Goal: Check status: Check status

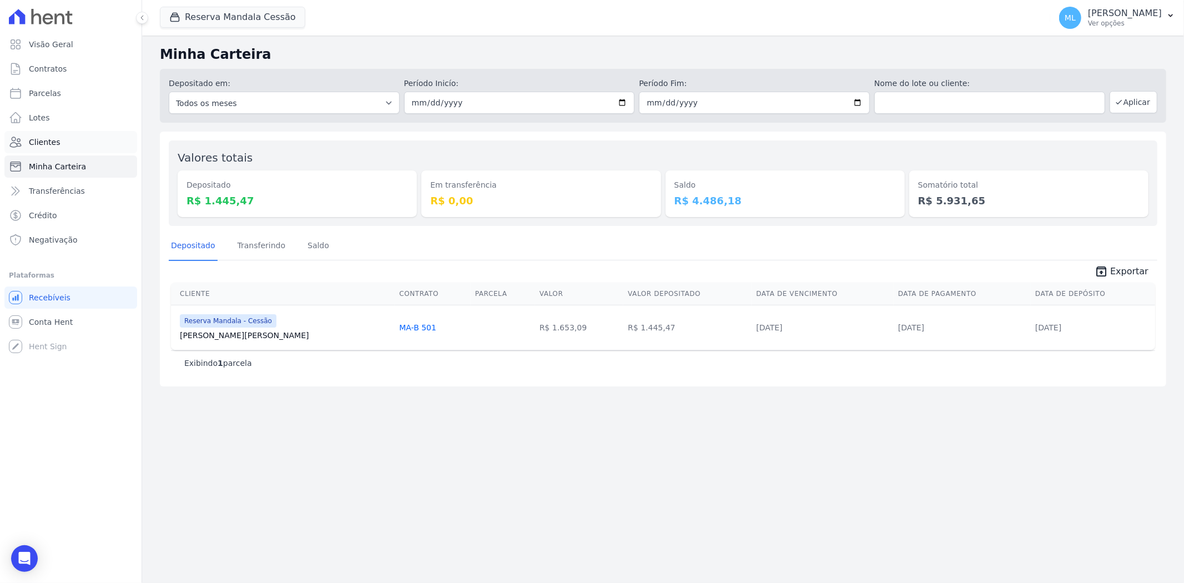
click at [73, 146] on link "Clientes" at bounding box center [70, 142] width 133 height 22
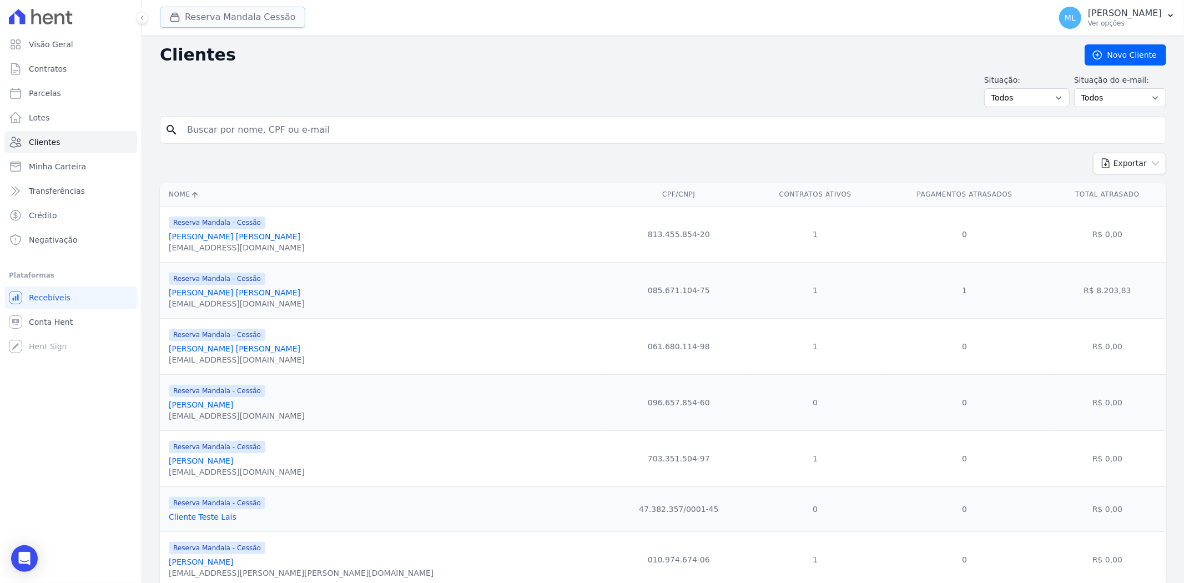
click at [199, 20] on button "Reserva Mandala Cessão" at bounding box center [232, 17] width 145 height 21
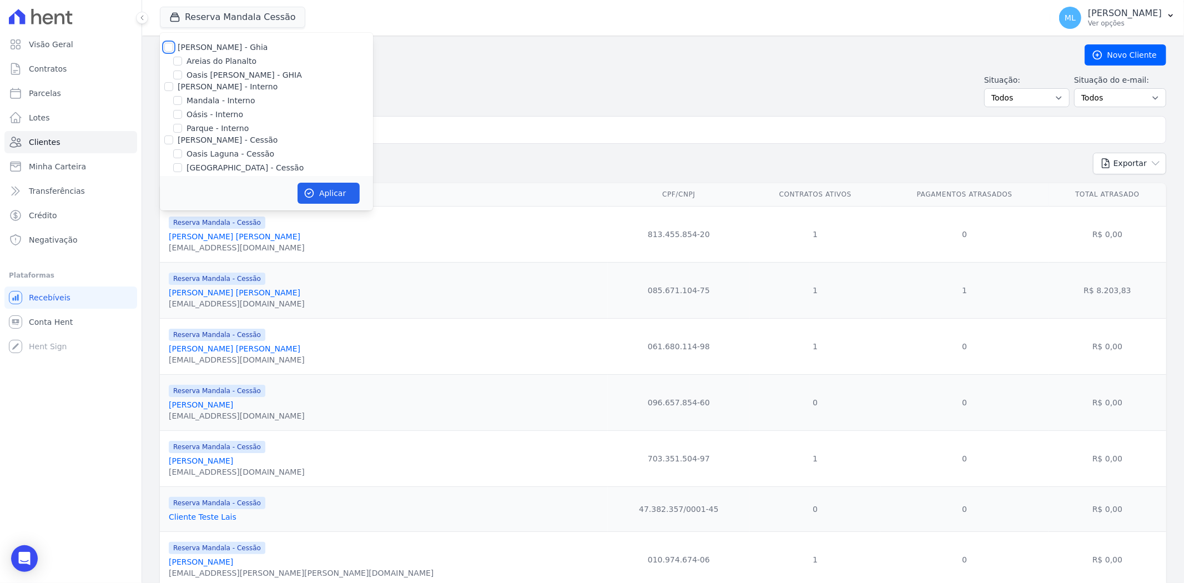
click at [168, 47] on input "[PERSON_NAME] - Ghia" at bounding box center [168, 47] width 9 height 9
checkbox input "true"
click at [170, 88] on input "[PERSON_NAME] - Interno" at bounding box center [168, 86] width 9 height 9
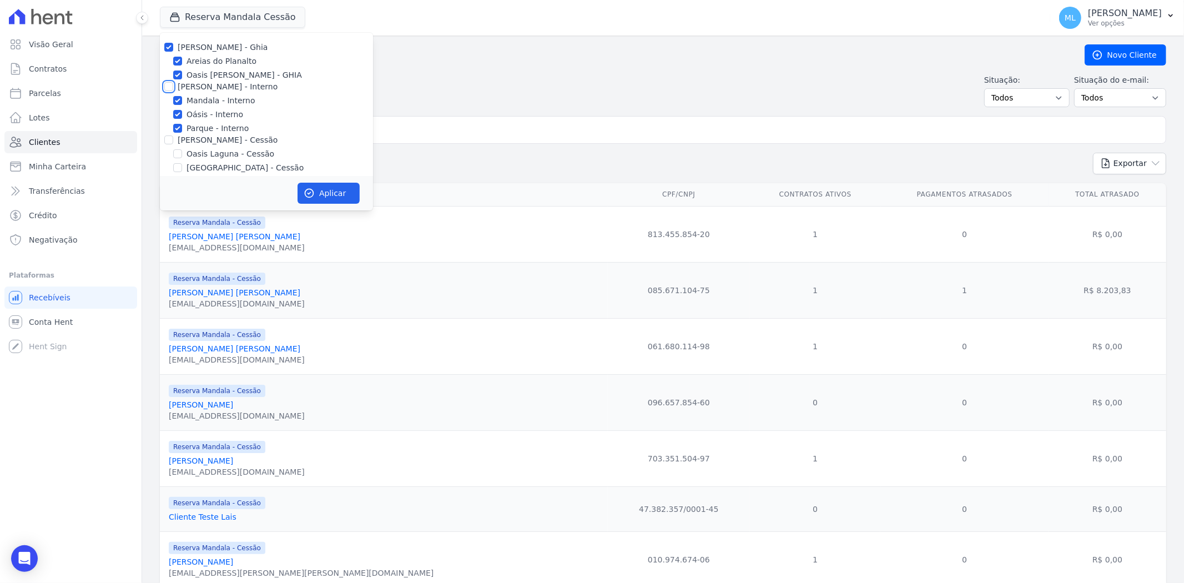
checkbox input "true"
click at [168, 145] on div "[PERSON_NAME] - Cessão" at bounding box center [266, 140] width 213 height 12
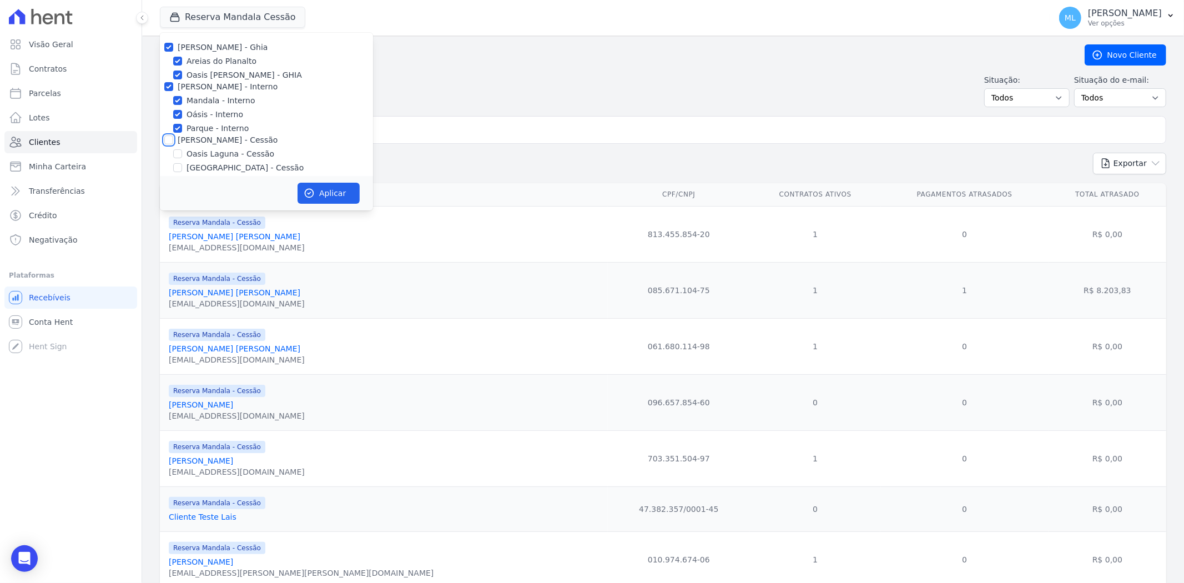
click at [169, 140] on input "[PERSON_NAME] - Cessão" at bounding box center [168, 139] width 9 height 9
checkbox input "true"
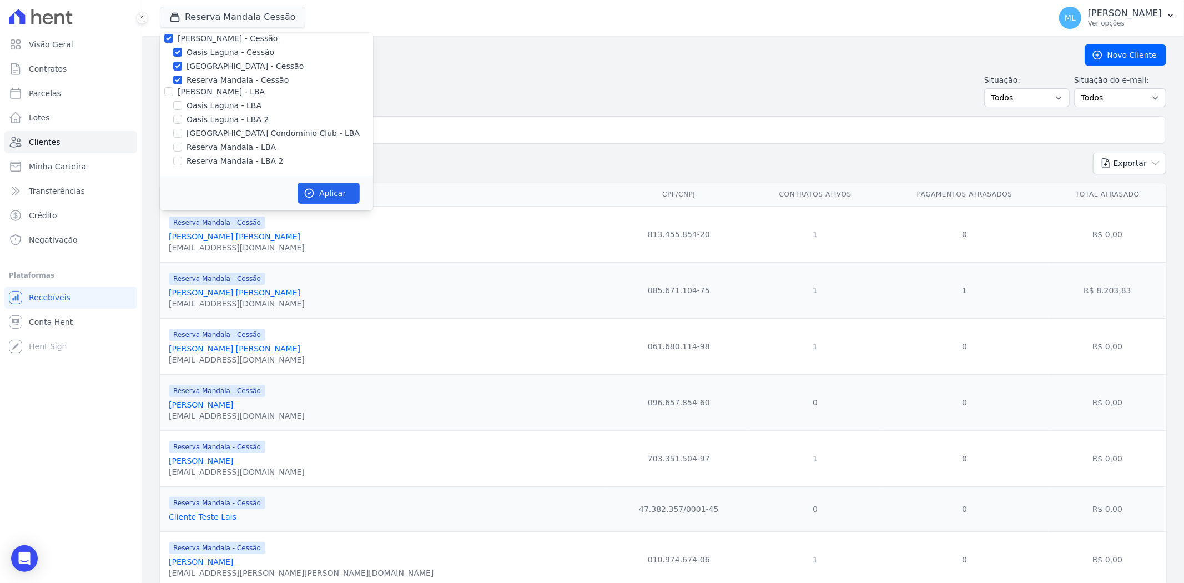
click at [171, 97] on div at bounding box center [168, 91] width 9 height 11
click at [168, 92] on input "[PERSON_NAME] - LBA" at bounding box center [168, 91] width 9 height 9
checkbox input "true"
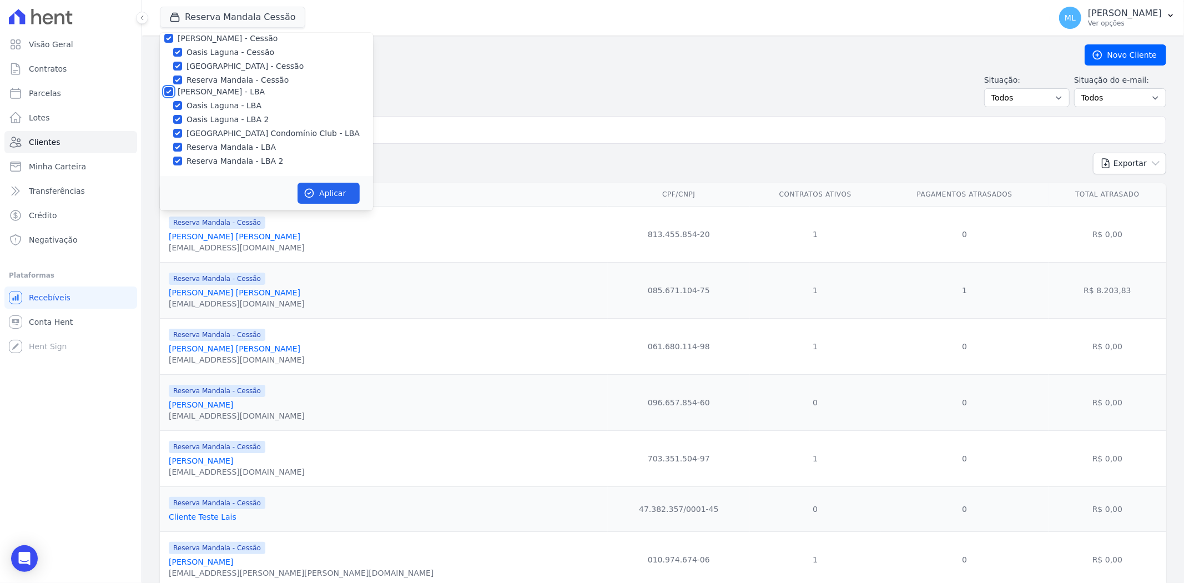
checkbox input "true"
click at [311, 183] on button "Aplicar" at bounding box center [329, 193] width 62 height 21
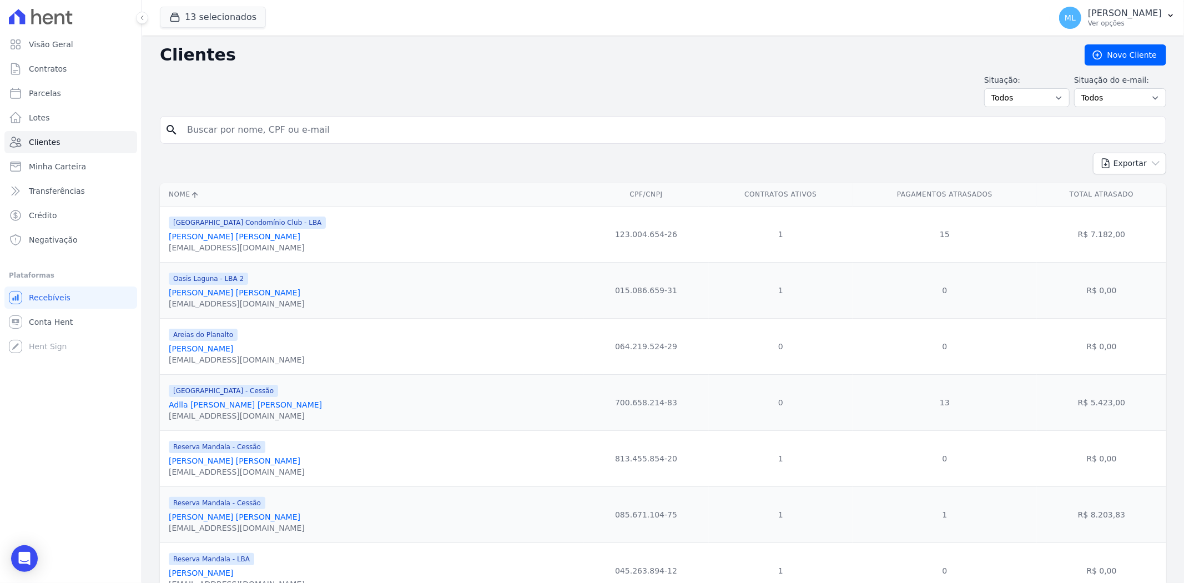
click at [441, 137] on input "search" at bounding box center [670, 130] width 981 height 22
type input "d"
type input "[PERSON_NAME] [US_STATE]"
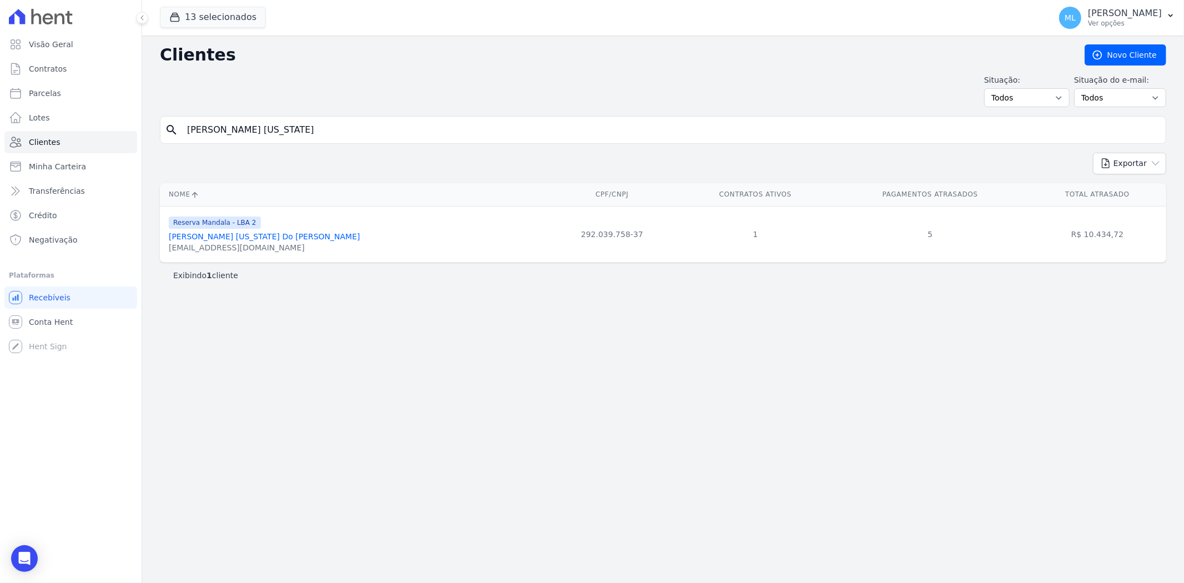
click at [266, 236] on link "[PERSON_NAME] [US_STATE] Do [PERSON_NAME]" at bounding box center [265, 236] width 192 height 9
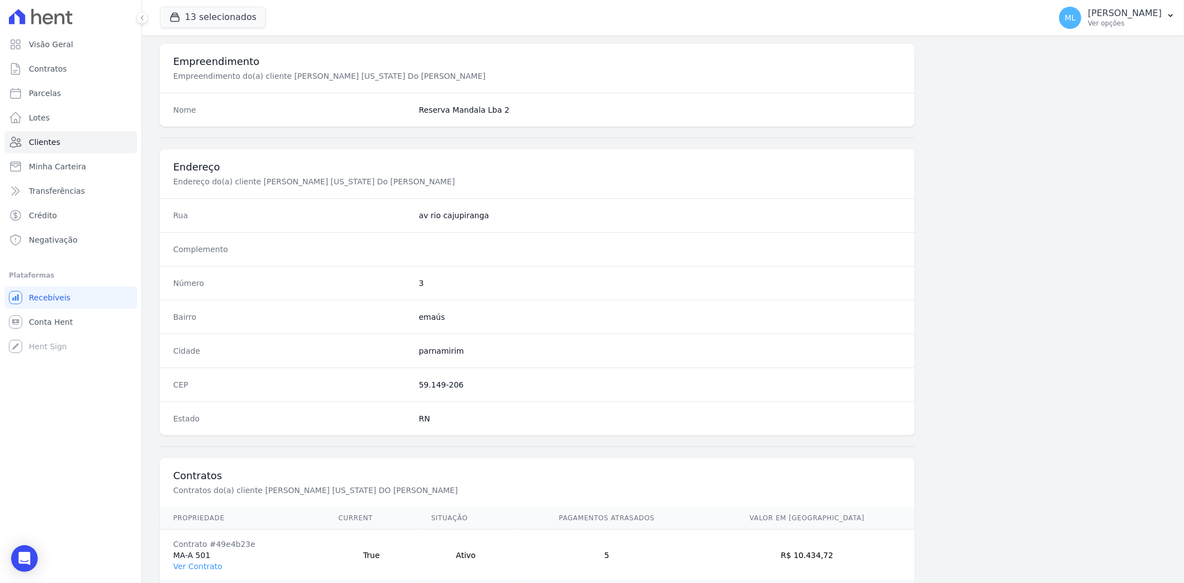
scroll to position [457, 0]
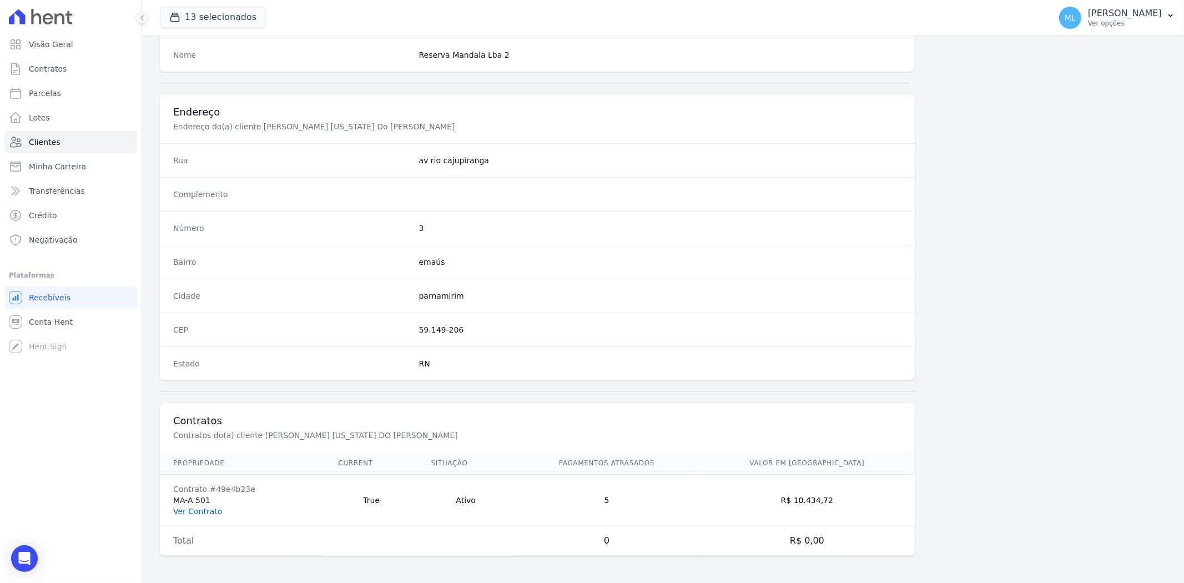
click at [214, 511] on link "Ver Contrato" at bounding box center [197, 511] width 49 height 9
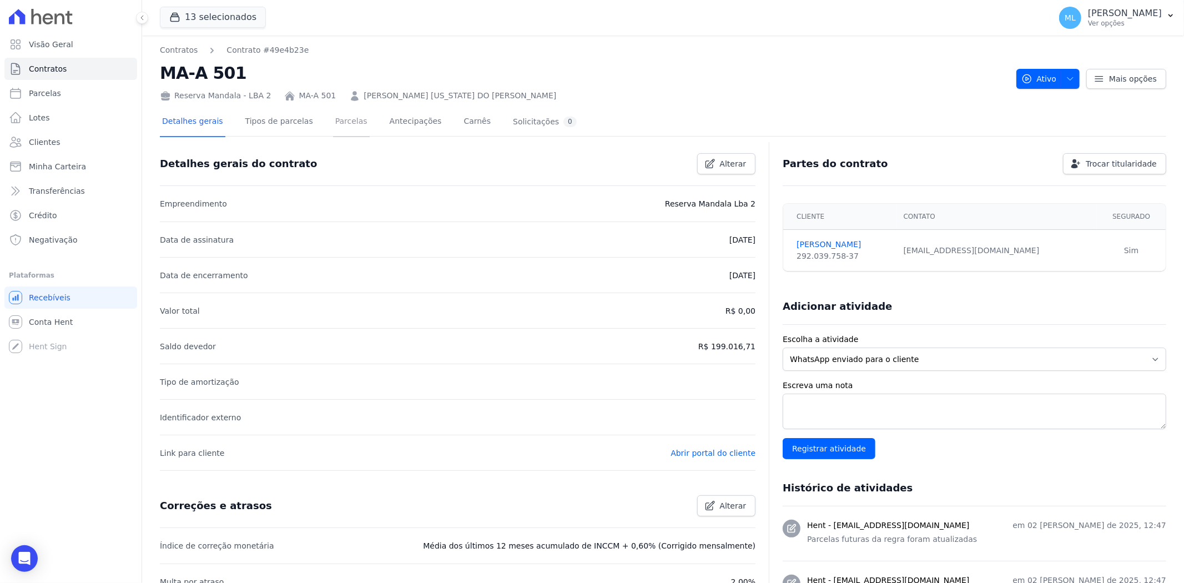
click at [336, 124] on link "Parcelas" at bounding box center [351, 122] width 37 height 29
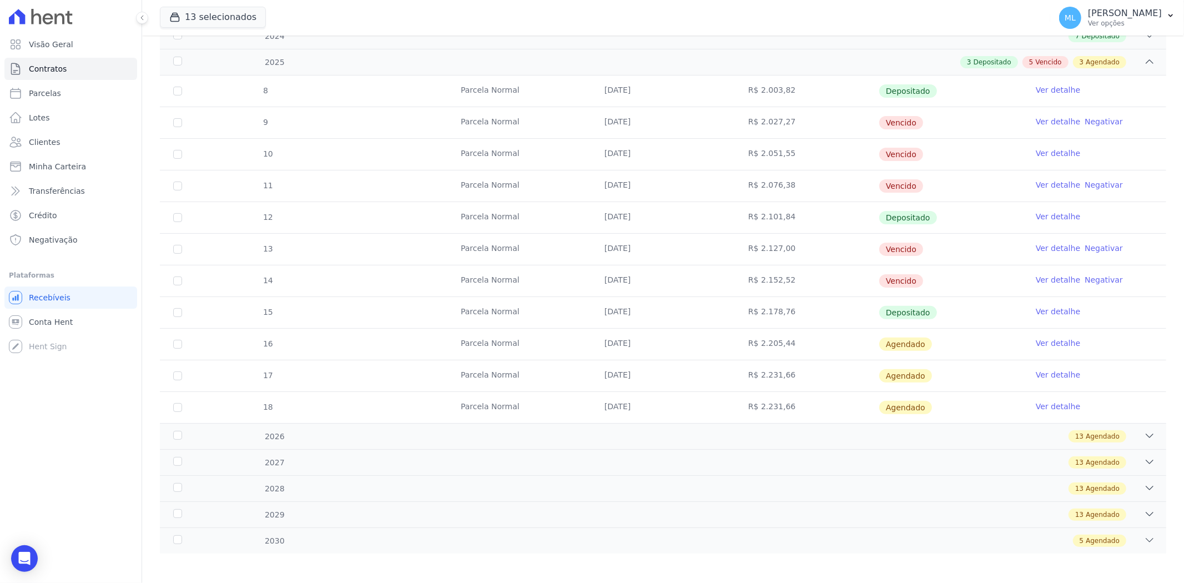
scroll to position [123, 0]
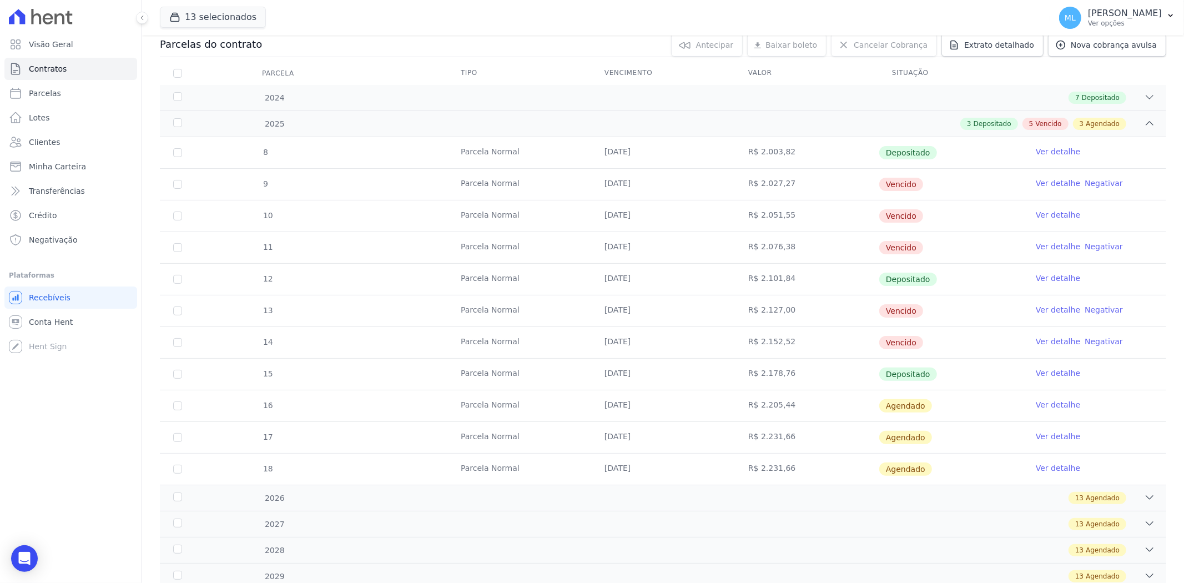
click at [1047, 185] on link "Ver detalhe" at bounding box center [1058, 183] width 44 height 11
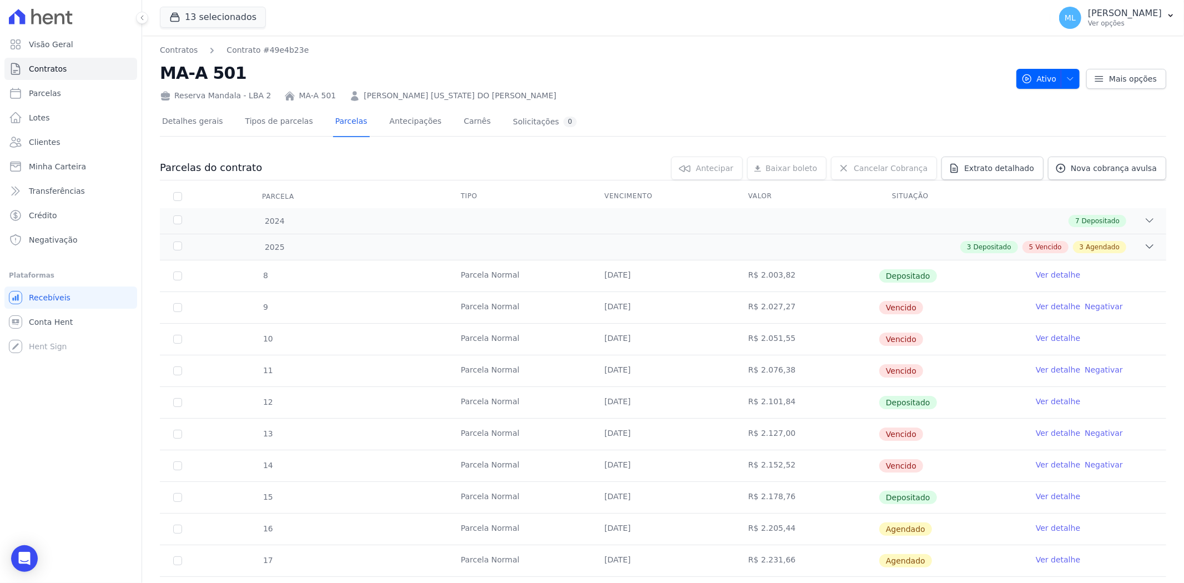
click at [1051, 434] on link "Ver detalhe" at bounding box center [1058, 432] width 44 height 11
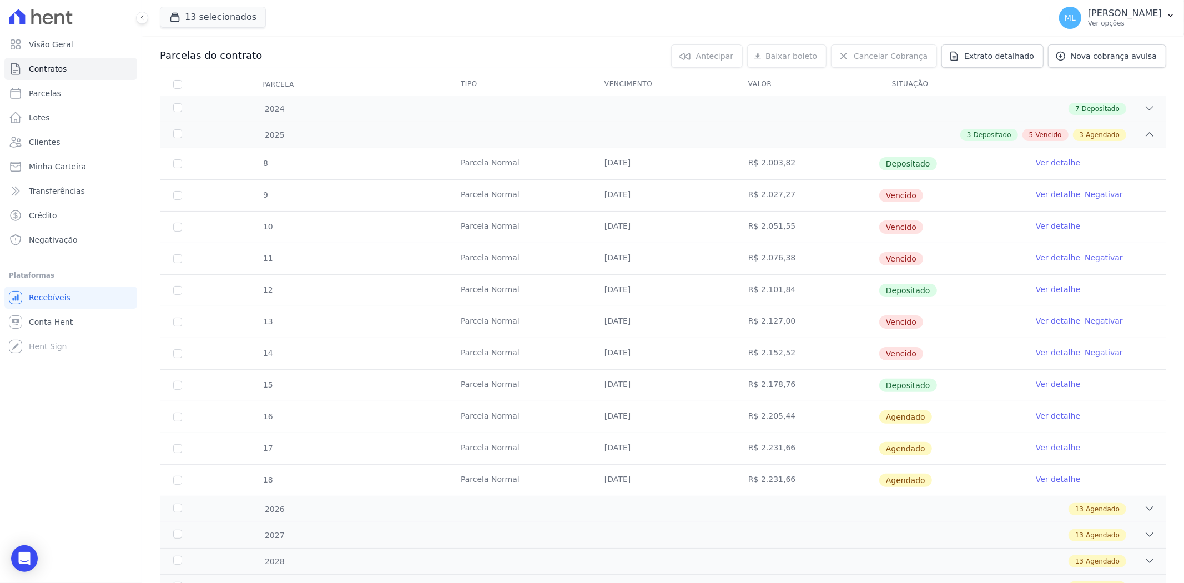
scroll to position [123, 0]
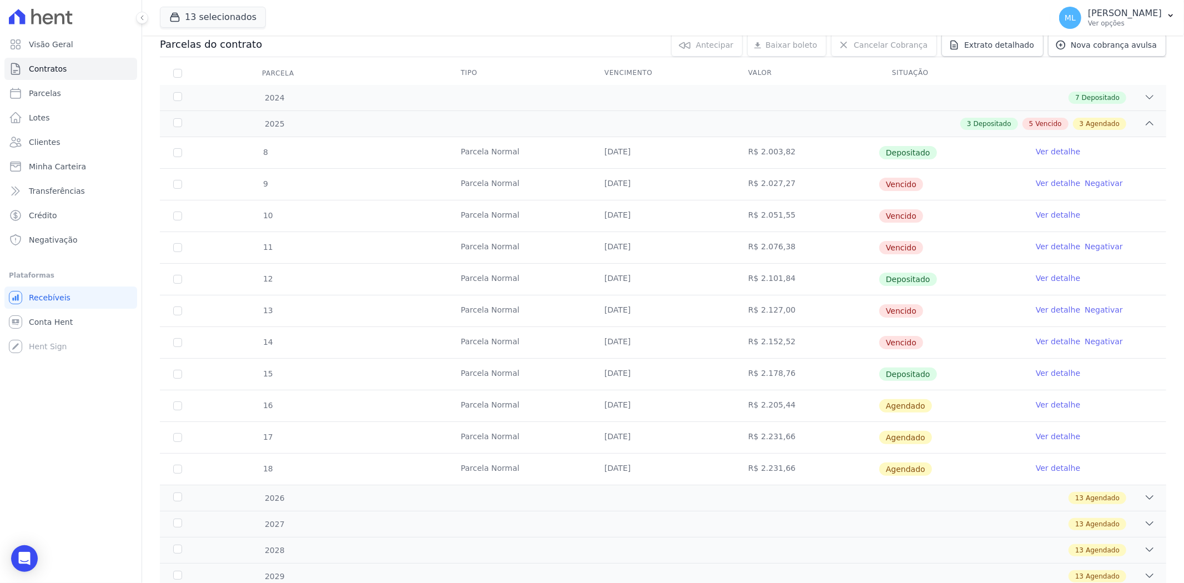
click at [1039, 407] on link "Ver detalhe" at bounding box center [1058, 404] width 44 height 11
